Goal: Task Accomplishment & Management: Manage account settings

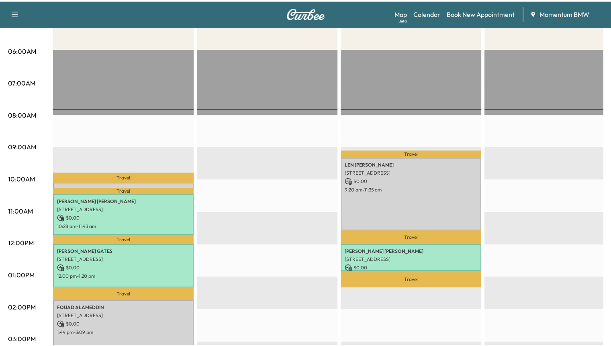
scroll to position [161, 0]
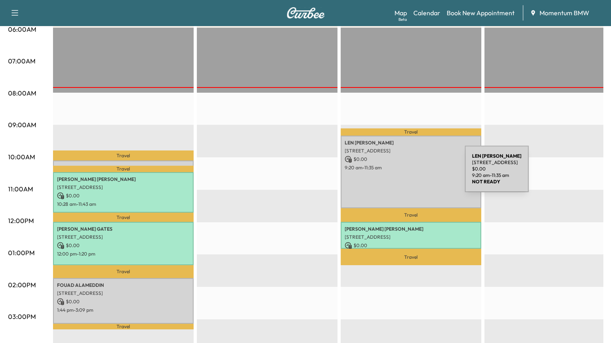
click at [404, 174] on div "[PERSON_NAME] [STREET_ADDRESS] $ 0.00 9:20 am - 11:35 am" at bounding box center [410, 172] width 141 height 73
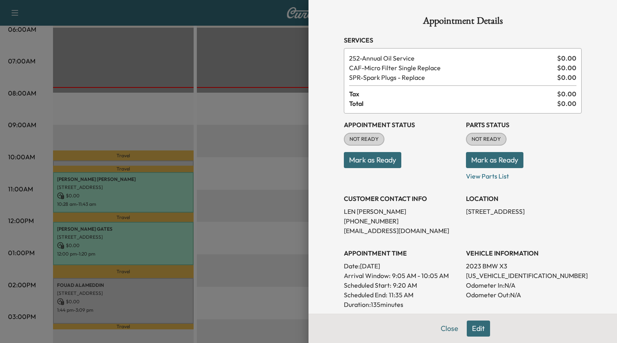
drag, startPoint x: 369, startPoint y: 163, endPoint x: 405, endPoint y: 160, distance: 35.9
click at [370, 163] on button "Mark as Ready" at bounding box center [372, 160] width 57 height 16
click at [475, 160] on button "Mark as Ready" at bounding box center [494, 160] width 57 height 16
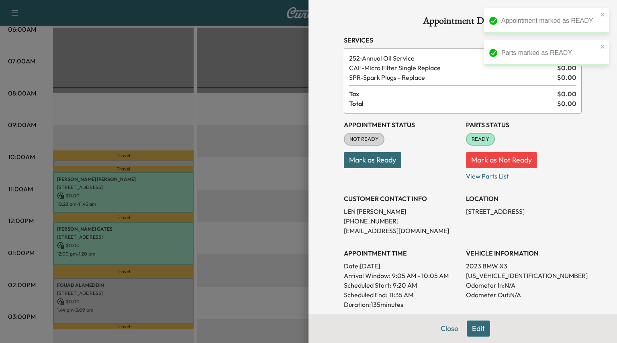
click at [442, 331] on button "Close" at bounding box center [449, 329] width 28 height 16
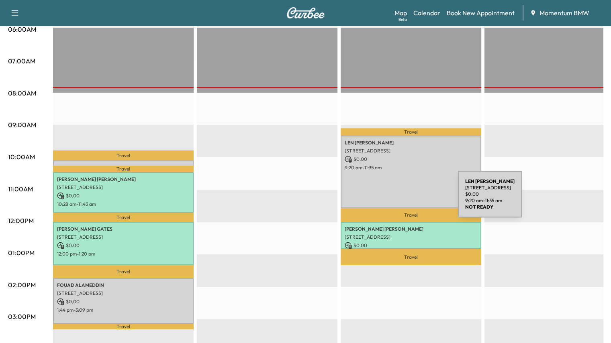
click at [393, 192] on div "[PERSON_NAME] [STREET_ADDRESS] $ 0.00 9:20 am - 11:35 am" at bounding box center [410, 172] width 141 height 73
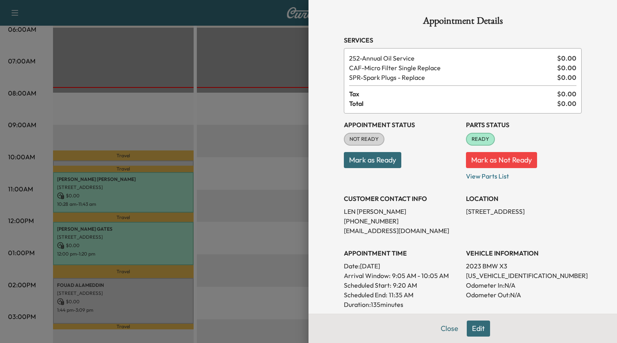
click at [358, 167] on button "Mark as Ready" at bounding box center [372, 160] width 57 height 16
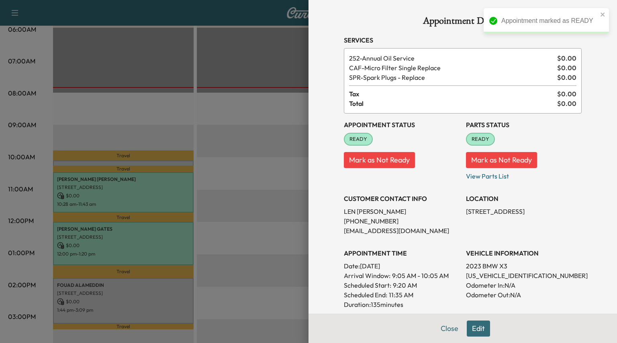
drag, startPoint x: 442, startPoint y: 327, endPoint x: 440, endPoint y: 336, distance: 8.5
click at [442, 327] on button "Close" at bounding box center [449, 329] width 28 height 16
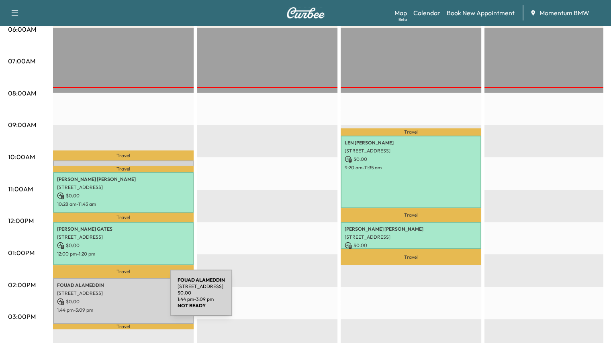
click at [110, 298] on p "$ 0.00" at bounding box center [123, 301] width 132 height 7
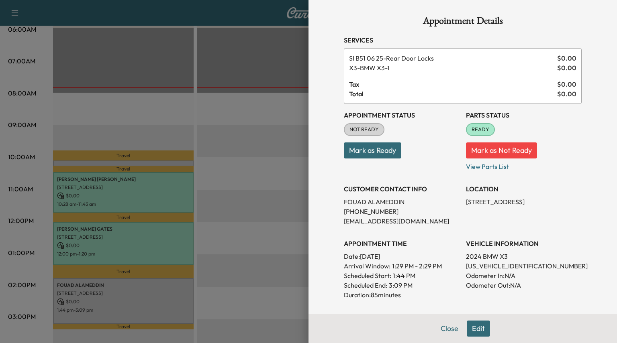
click at [363, 149] on button "Mark as Ready" at bounding box center [372, 151] width 57 height 16
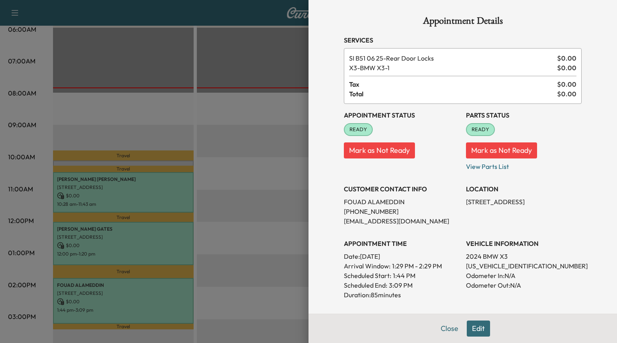
click at [444, 328] on button "Close" at bounding box center [449, 329] width 28 height 16
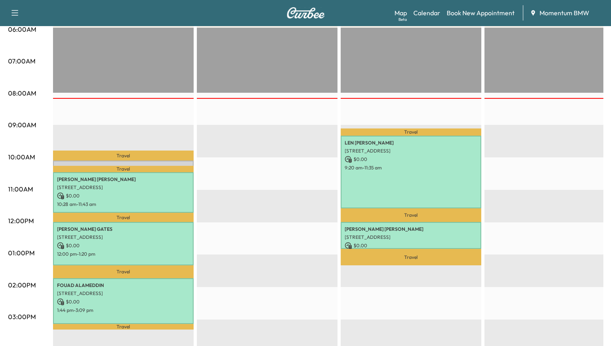
click at [234, 308] on div "EST Start" at bounding box center [267, 287] width 141 height 519
